Goal: Obtain resource: Download file/media

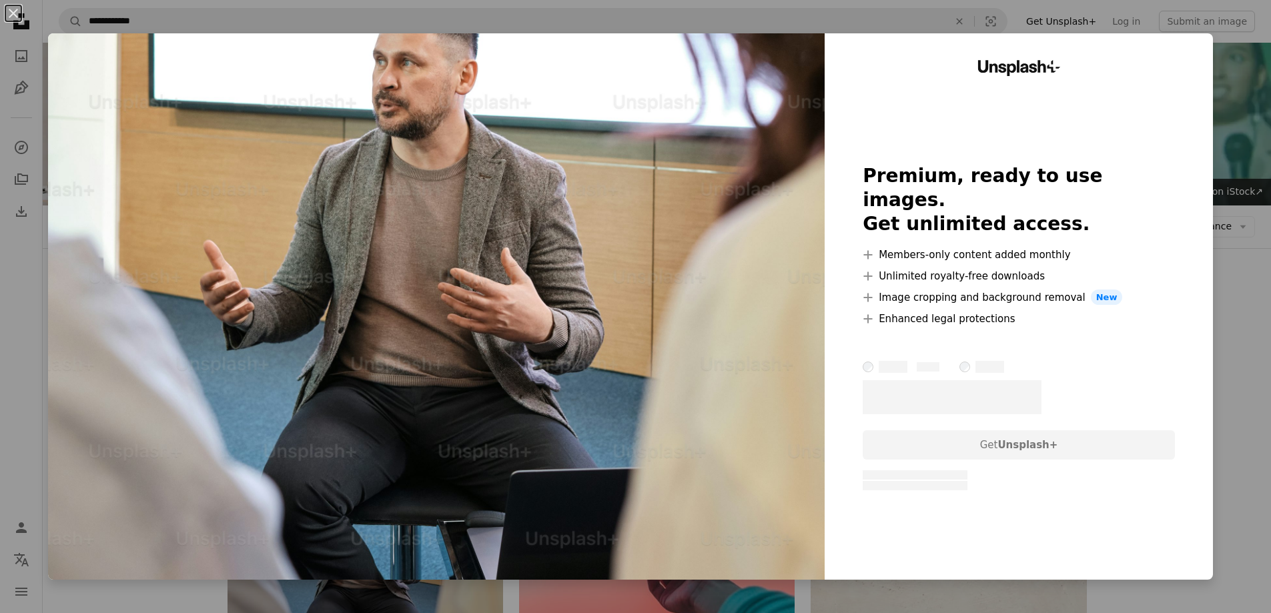
scroll to position [200, 0]
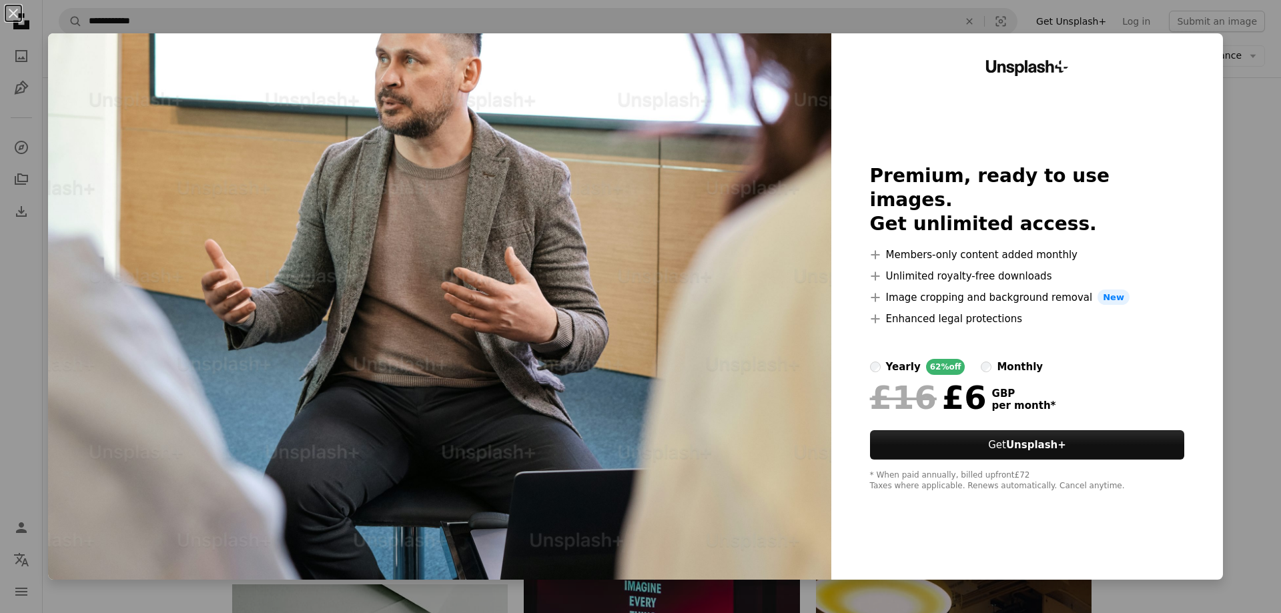
click at [1241, 296] on div "An X shape Unsplash+ Premium, ready to use images. Get unlimited access. A plus…" at bounding box center [640, 306] width 1281 height 613
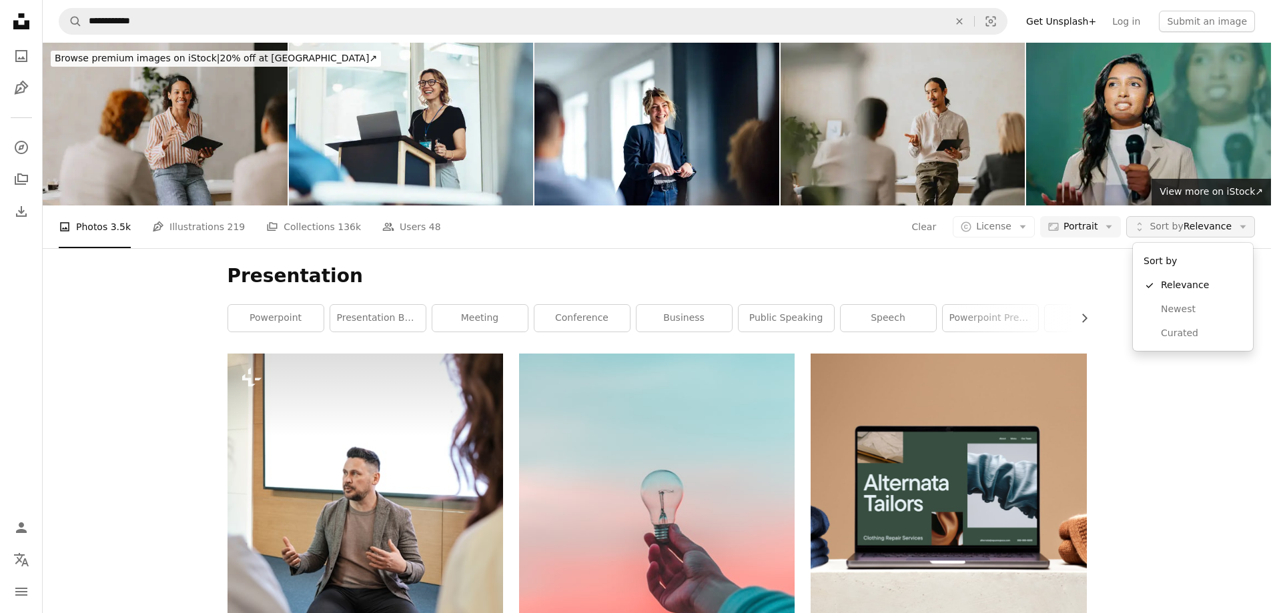
click at [1164, 225] on span "Sort by" at bounding box center [1166, 226] width 33 height 11
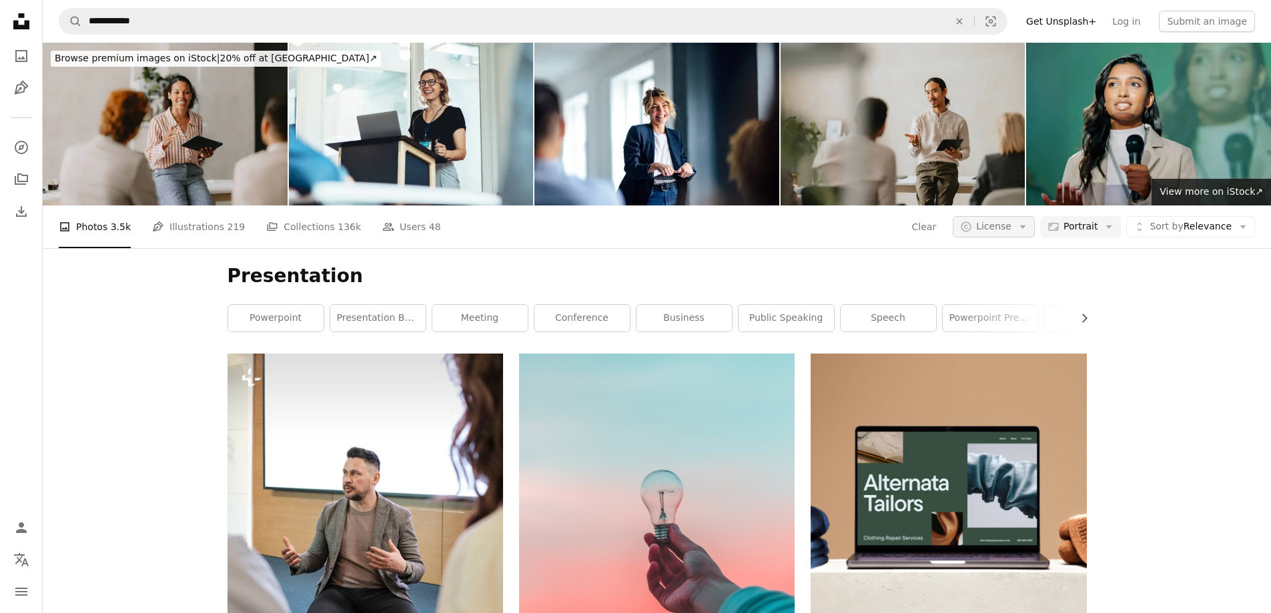
click at [1027, 234] on button "A copyright icon © License Arrow down" at bounding box center [994, 226] width 82 height 21
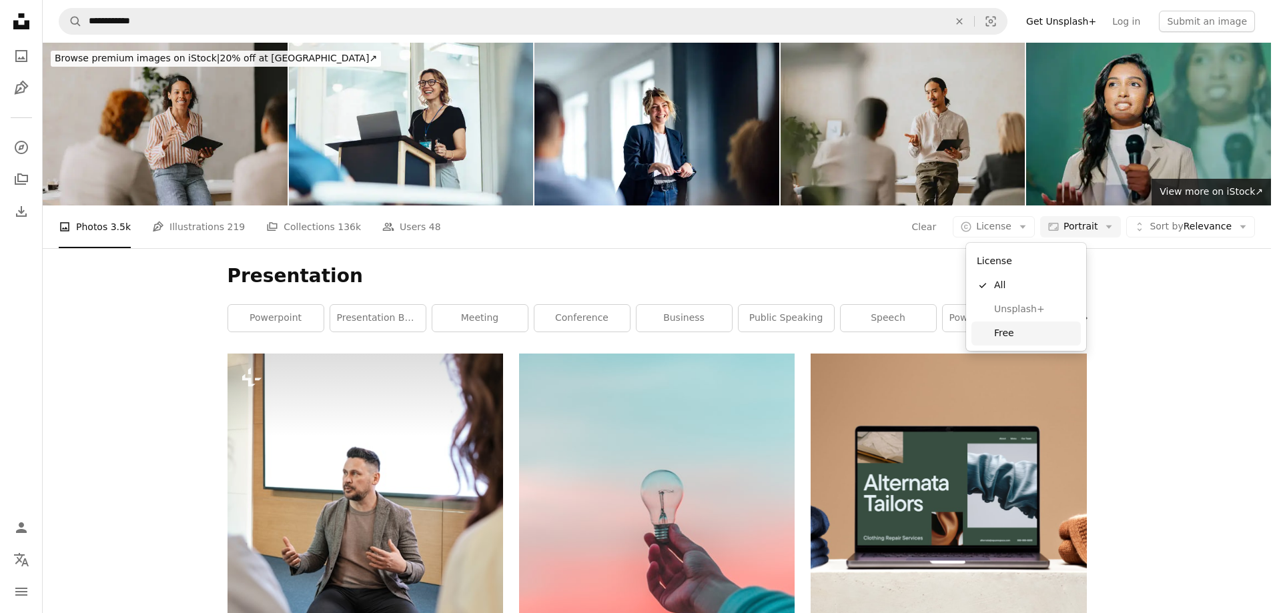
click at [1014, 324] on link "Free" at bounding box center [1026, 334] width 109 height 24
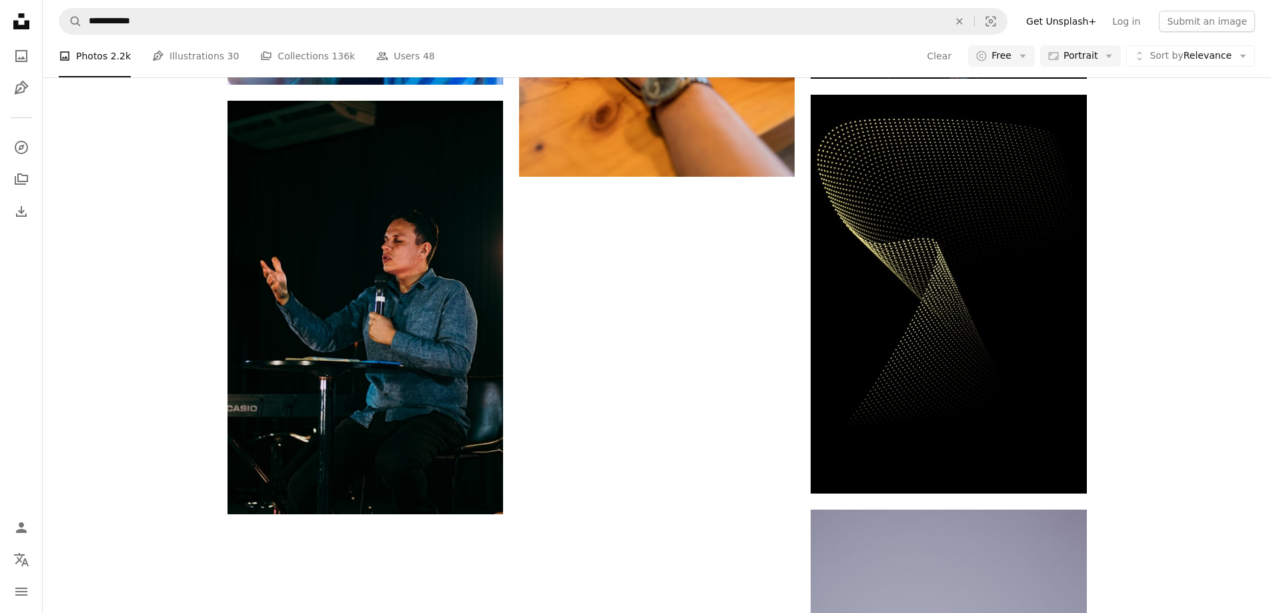
scroll to position [2803, 0]
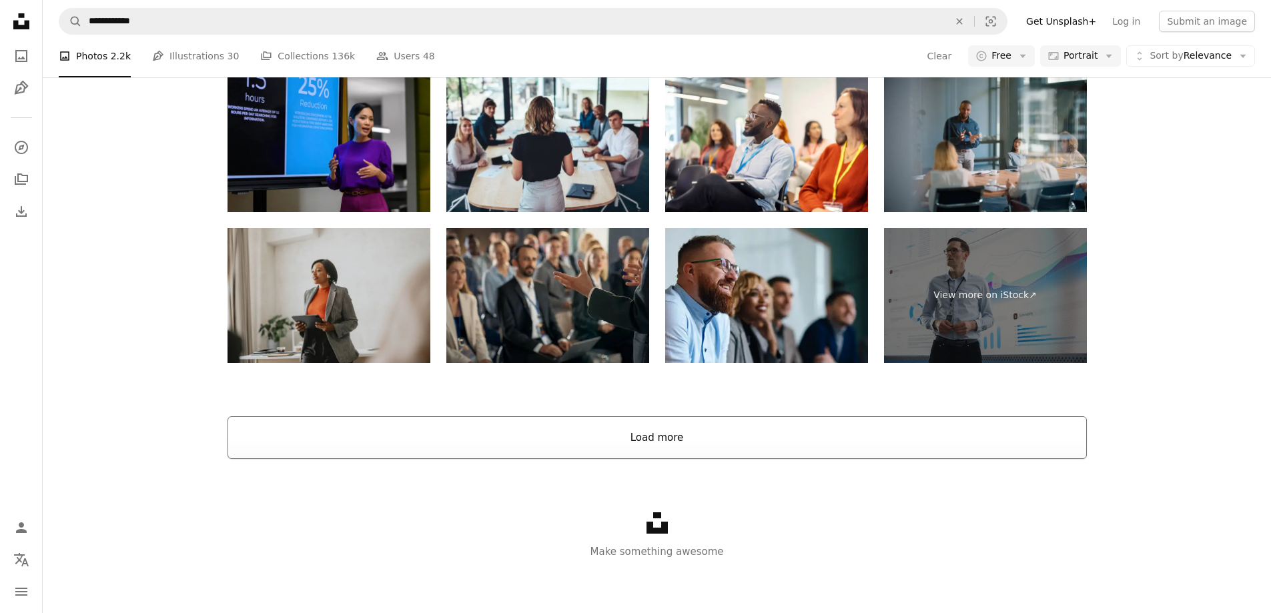
click at [709, 436] on button "Load more" at bounding box center [658, 437] width 860 height 43
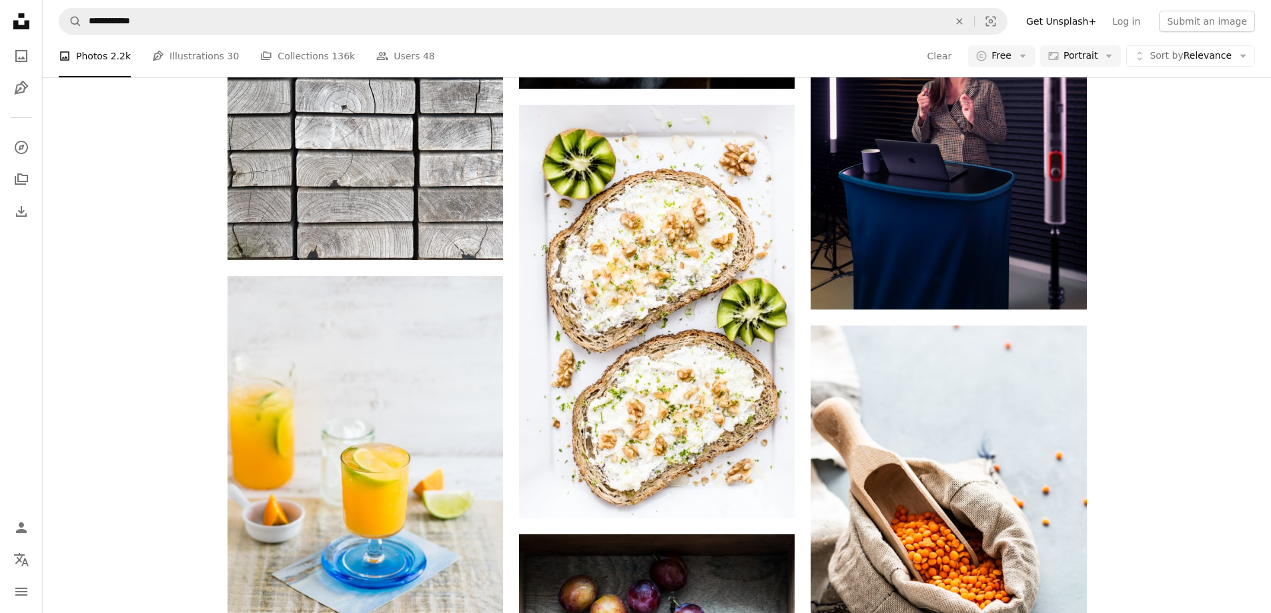
scroll to position [8752, 0]
